Goal: Find specific page/section: Locate a particular part of the current website

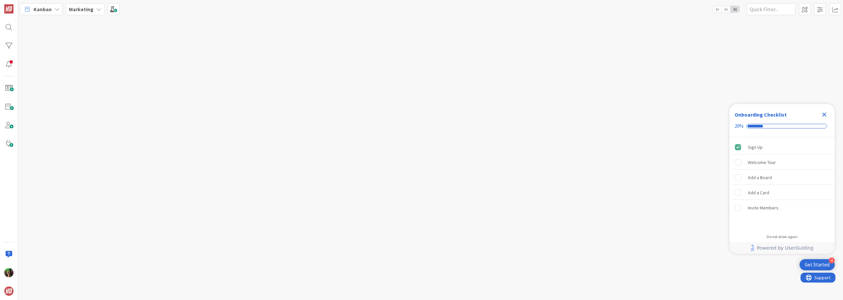
click at [826, 112] on icon "Close Checklist" at bounding box center [824, 115] width 8 height 8
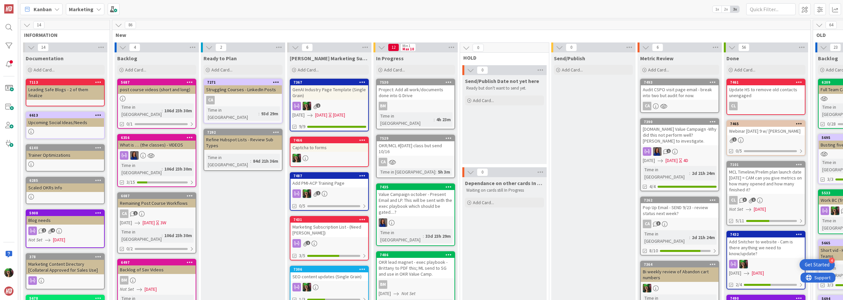
click at [677, 94] on div "Audit CSPO visit page email - break into two but audit for now." at bounding box center [680, 92] width 78 height 14
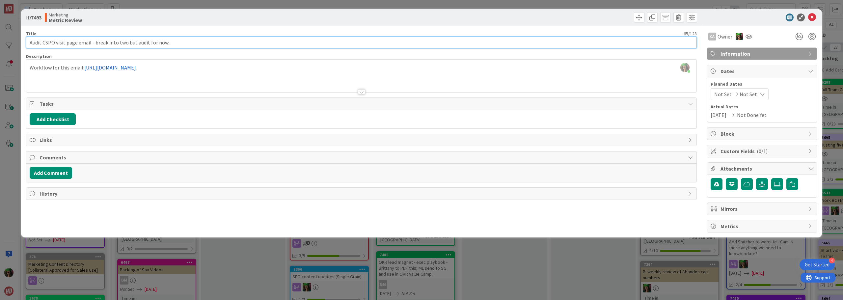
drag, startPoint x: 107, startPoint y: 41, endPoint x: 190, endPoint y: 39, distance: 83.0
click at [190, 39] on input "Audit CSPO visit page email - break into two but audit for now." at bounding box center [361, 43] width 671 height 12
type input "Audit CSPO visit page email - broke workflows into 2 (CSPO & AIPO page visits)"
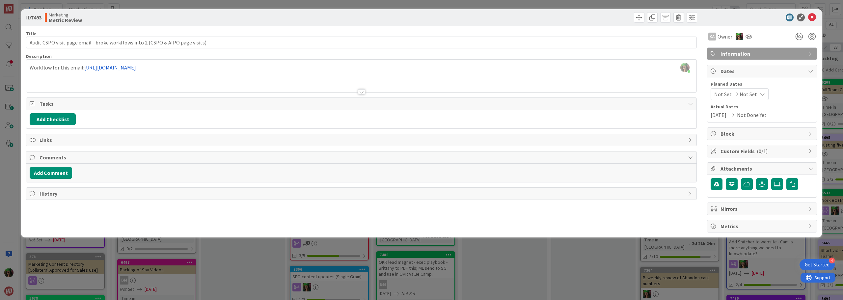
click at [48, 66] on div "[PERSON_NAME] just joined Workflow for this email: [URL][DOMAIN_NAME]" at bounding box center [361, 76] width 670 height 33
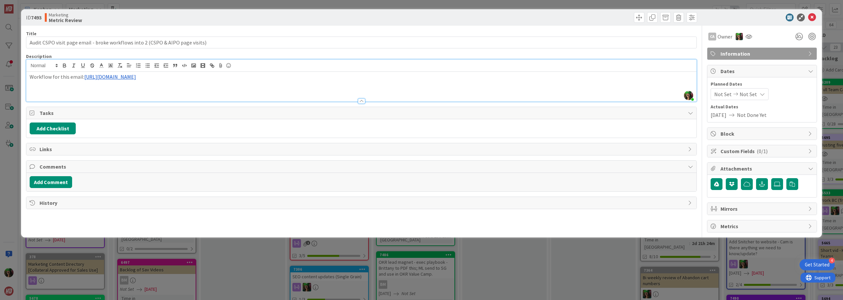
click at [49, 76] on p "Workflow for this email: [URL][DOMAIN_NAME]" at bounding box center [361, 77] width 663 height 8
click at [287, 76] on p "AIPO page visit workflow: [URL][DOMAIN_NAME]" at bounding box center [361, 77] width 663 height 8
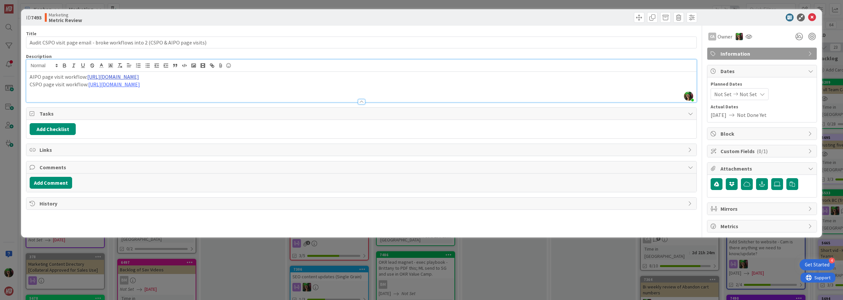
drag, startPoint x: 261, startPoint y: 78, endPoint x: 86, endPoint y: 75, distance: 174.9
click at [86, 75] on p "AIPO page visit workflow: [URL][DOMAIN_NAME]" at bounding box center [361, 77] width 663 height 8
click at [810, 16] on icon at bounding box center [812, 18] width 8 height 8
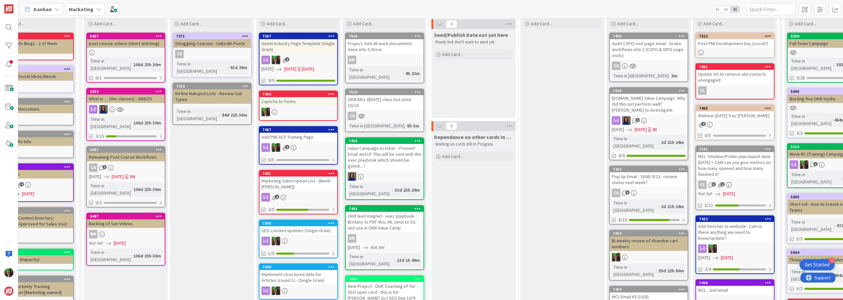
scroll to position [36, 31]
